Goal: Information Seeking & Learning: Check status

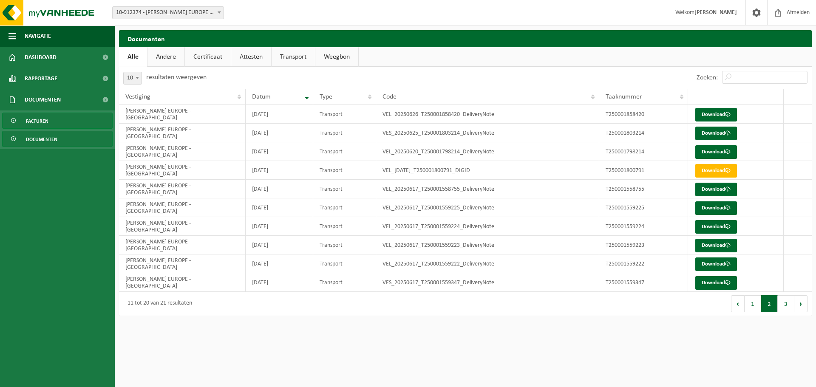
click at [46, 121] on span "Facturen" at bounding box center [37, 121] width 23 height 16
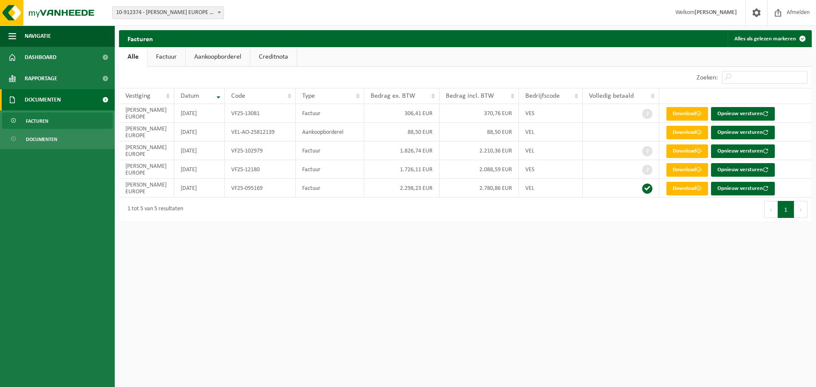
click at [174, 56] on link "Factuur" at bounding box center [167, 57] width 38 height 20
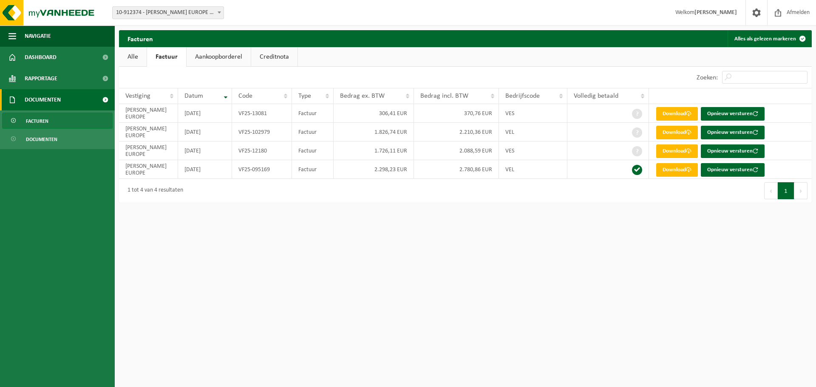
click at [212, 57] on link "Aankoopborderel" at bounding box center [219, 57] width 64 height 20
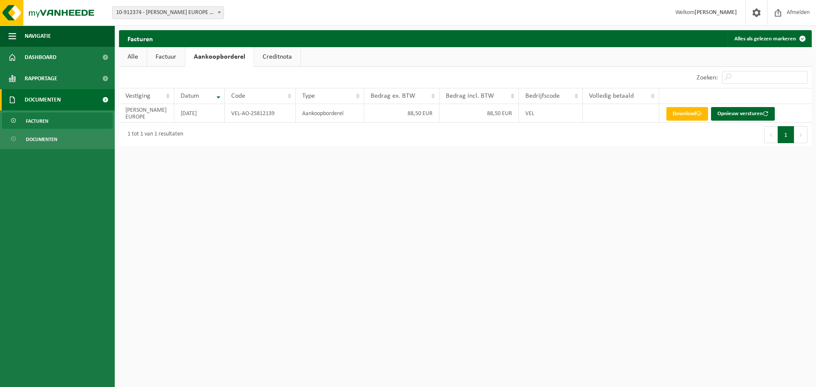
click at [273, 60] on link "Creditnota" at bounding box center [277, 57] width 46 height 20
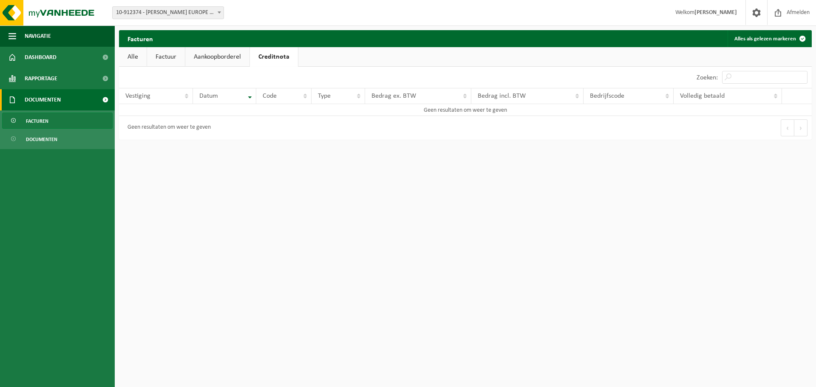
click at [167, 57] on link "Factuur" at bounding box center [166, 57] width 38 height 20
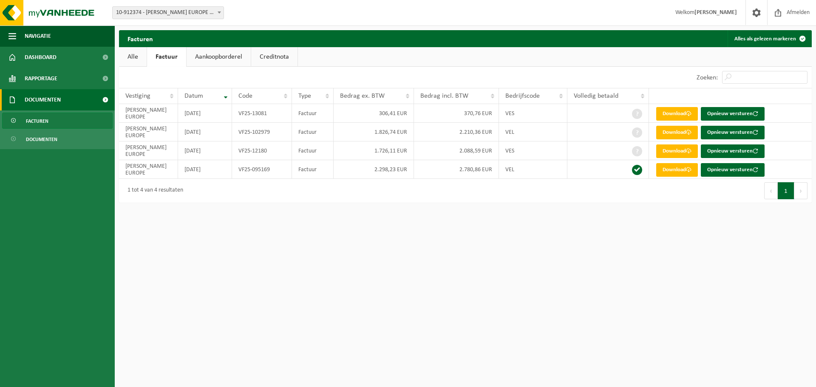
click at [213, 55] on link "Aankoopborderel" at bounding box center [219, 57] width 64 height 20
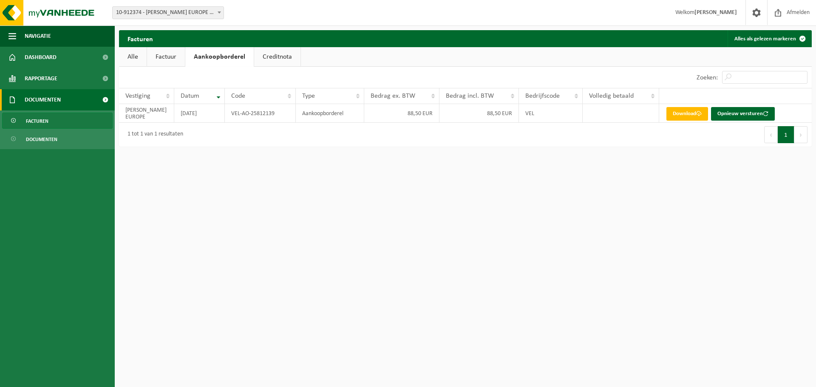
click at [136, 56] on link "Alle" at bounding box center [133, 57] width 28 height 20
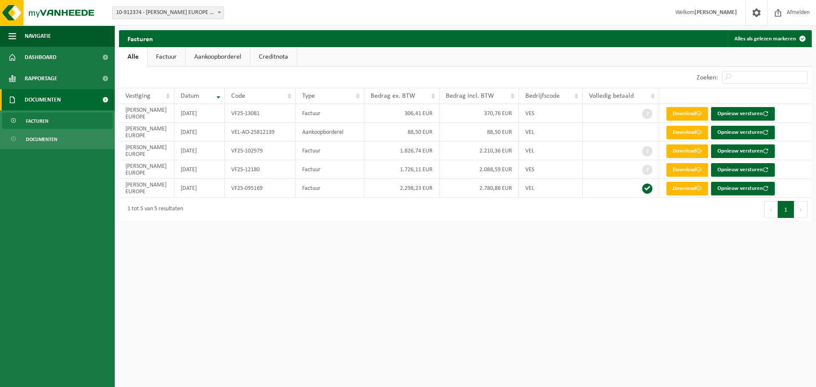
click at [85, 98] on link "Documenten" at bounding box center [57, 99] width 115 height 21
click at [136, 59] on link "Alle" at bounding box center [133, 57] width 28 height 20
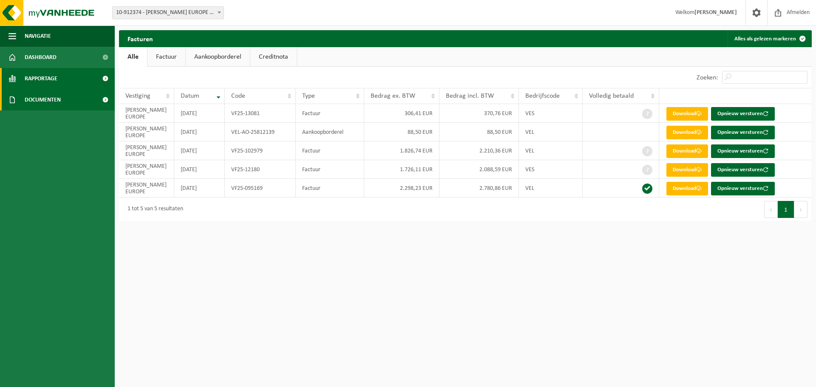
click at [94, 84] on link "Rapportage" at bounding box center [57, 78] width 115 height 21
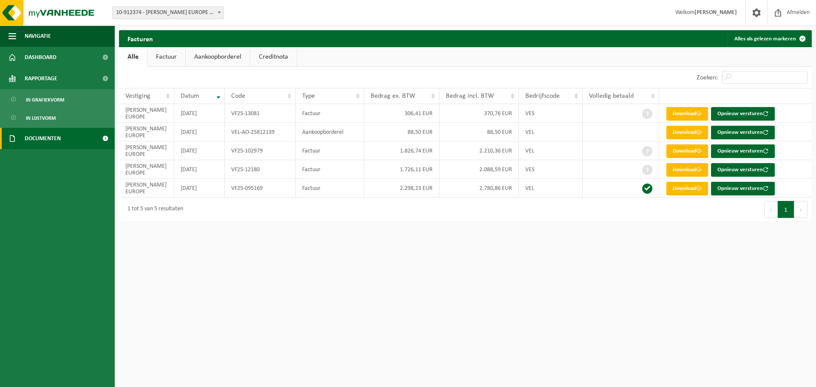
click at [102, 137] on span at bounding box center [105, 138] width 19 height 21
click at [74, 176] on link "Documenten" at bounding box center [57, 178] width 111 height 16
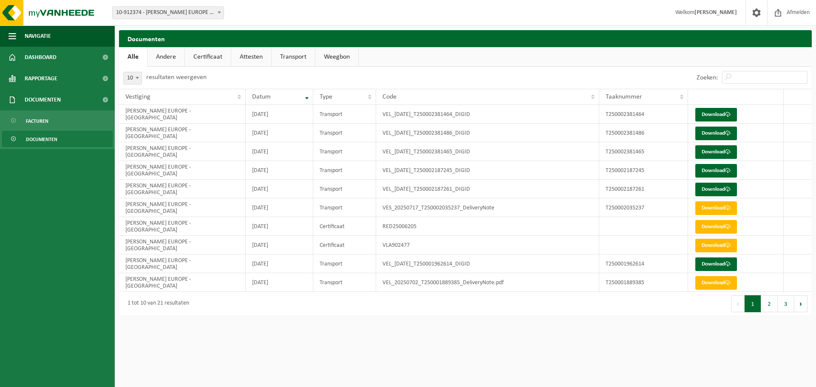
click at [174, 60] on link "Andere" at bounding box center [166, 57] width 37 height 20
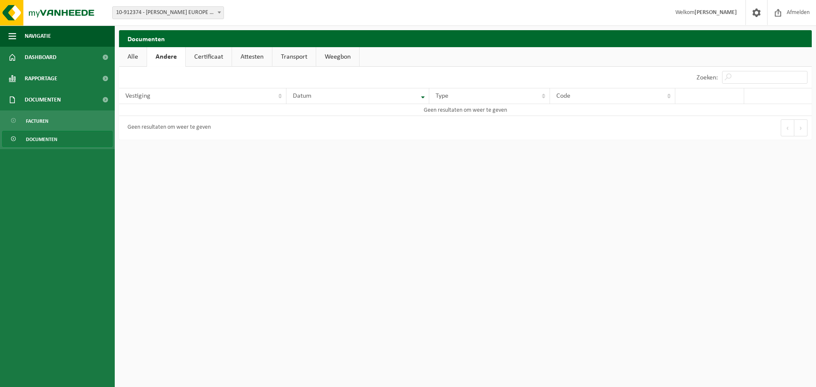
click at [197, 58] on link "Certificaat" at bounding box center [209, 57] width 46 height 20
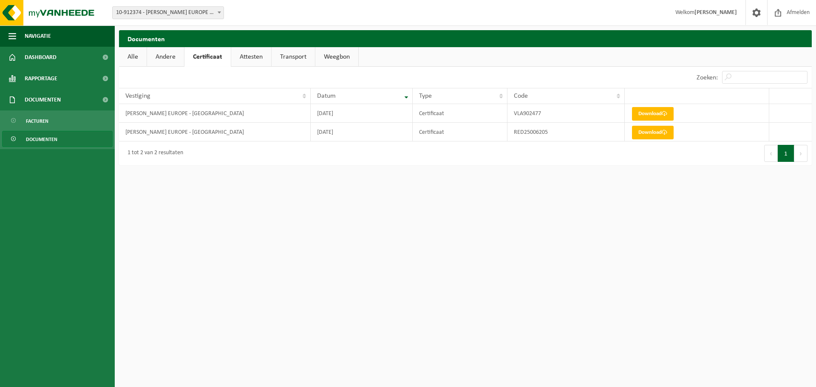
click at [245, 59] on link "Attesten" at bounding box center [251, 57] width 40 height 20
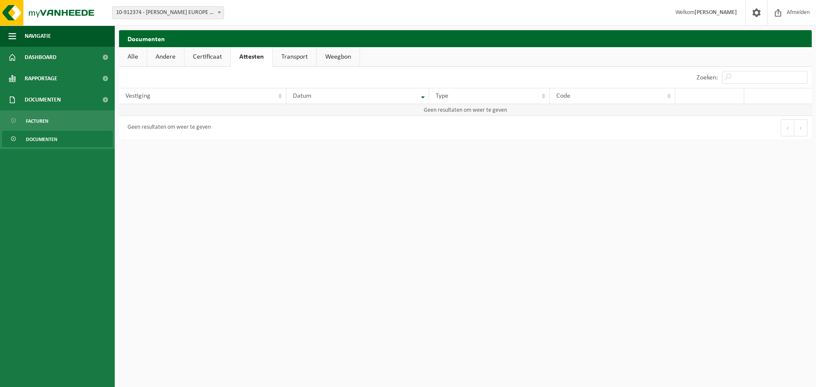
click at [403, 111] on td "Geen resultaten om weer te geven" at bounding box center [465, 110] width 693 height 12
click at [292, 61] on link "Transport" at bounding box center [294, 57] width 43 height 20
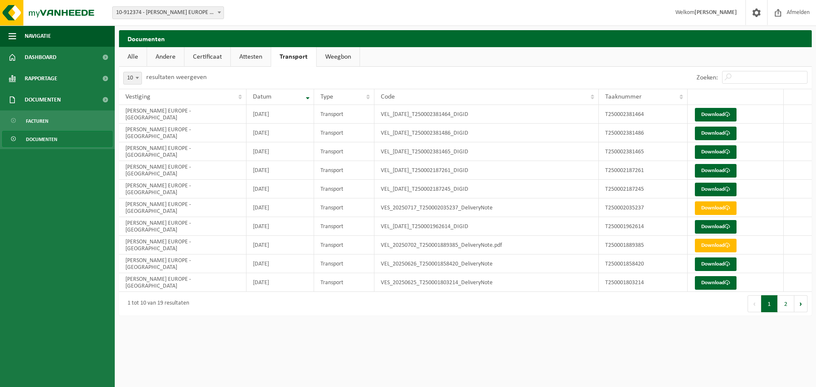
click at [336, 58] on link "Weegbon" at bounding box center [338, 57] width 43 height 20
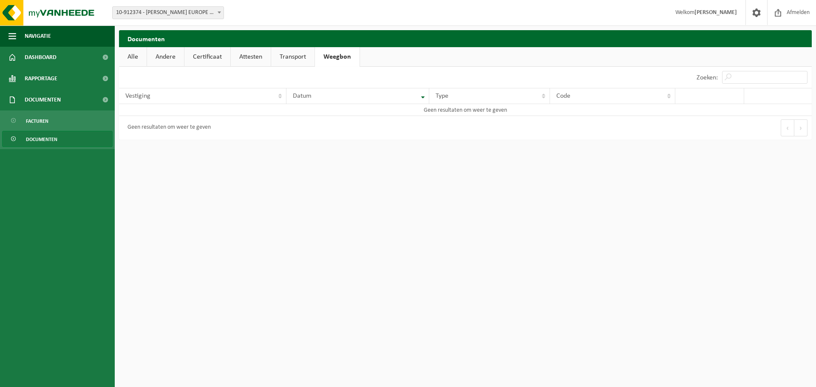
click at [138, 54] on link "Alle" at bounding box center [133, 57] width 28 height 20
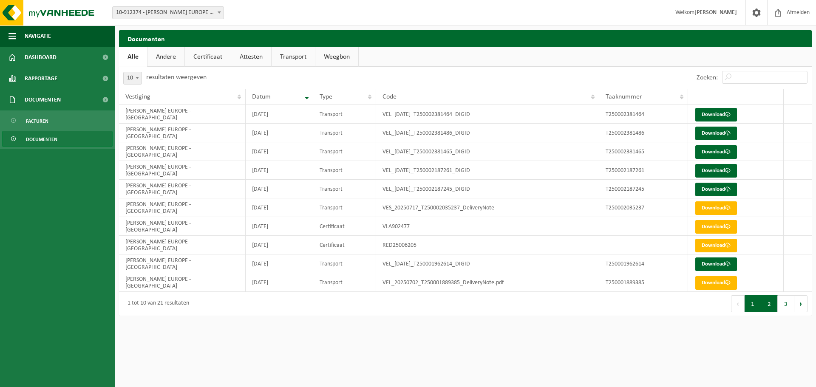
click at [770, 305] on button "2" at bounding box center [769, 303] width 17 height 17
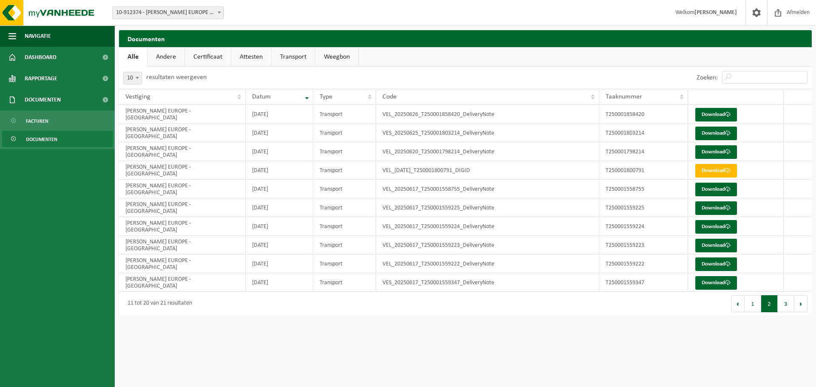
click at [788, 308] on button "3" at bounding box center [786, 303] width 17 height 17
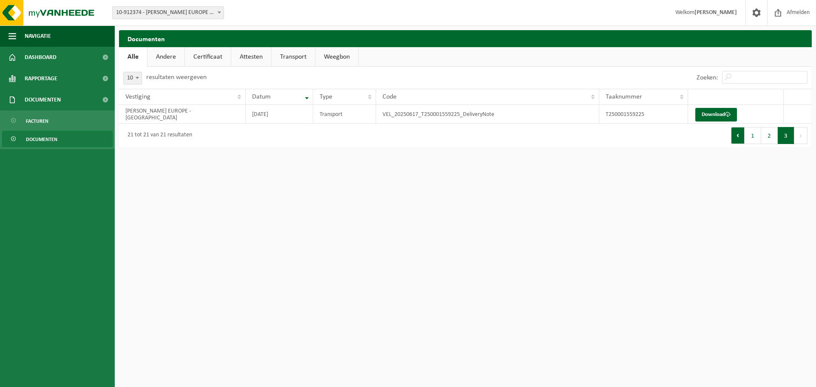
click at [735, 139] on button "Vorige" at bounding box center [738, 135] width 14 height 17
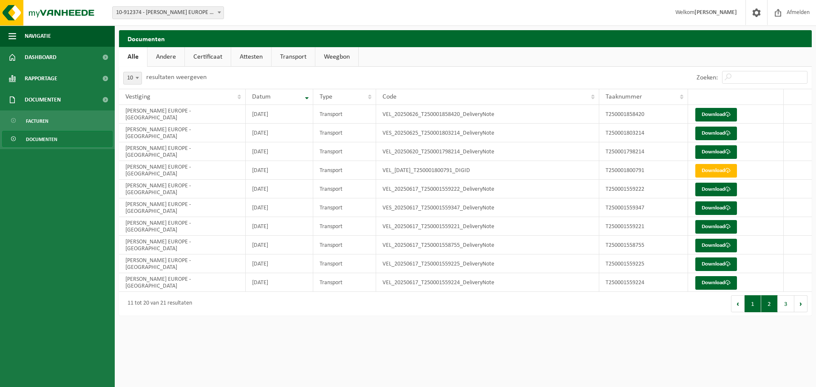
click at [752, 307] on button "1" at bounding box center [753, 303] width 17 height 17
